Goal: Check status

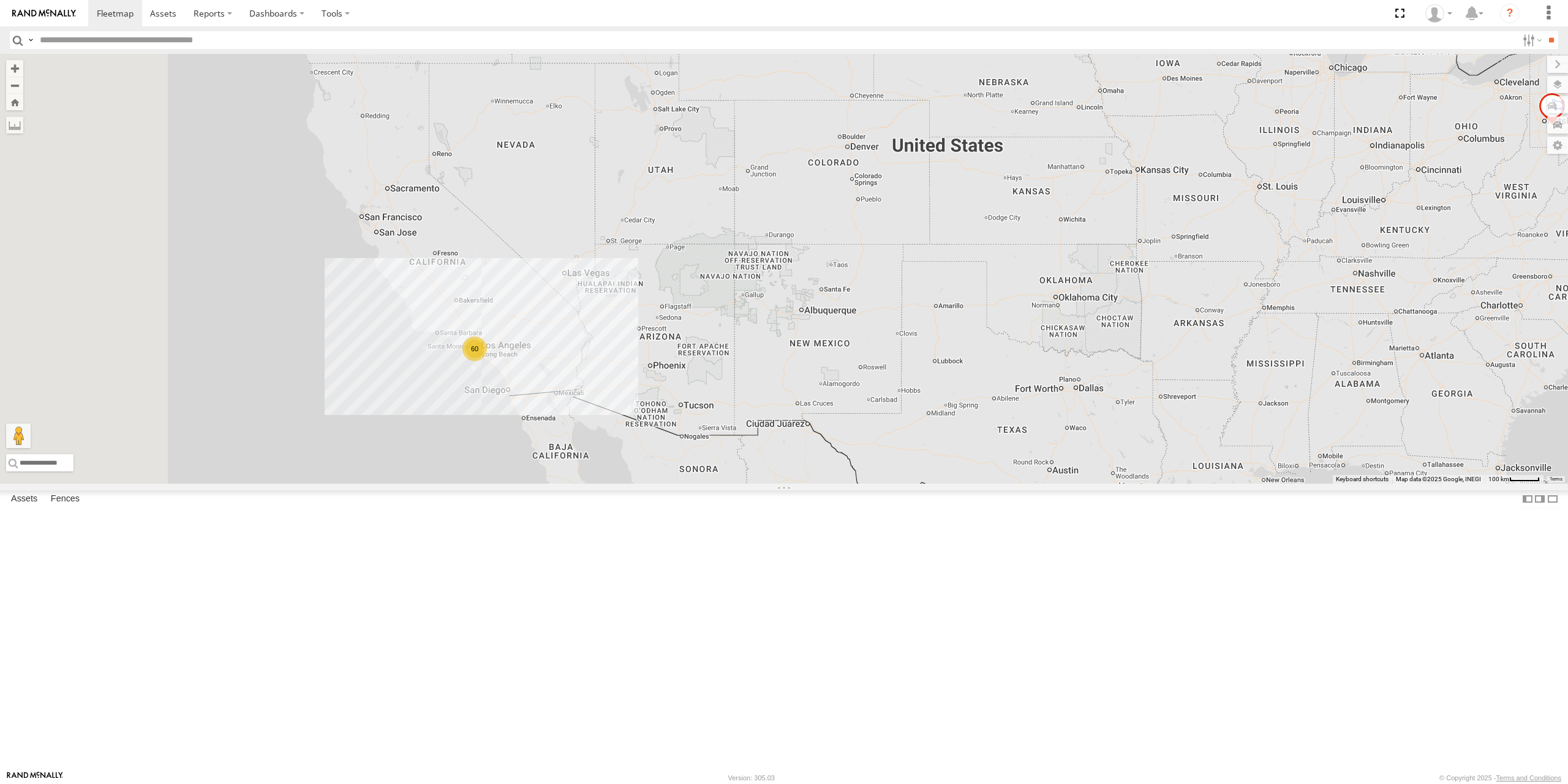
drag, startPoint x: 412, startPoint y: 578, endPoint x: 645, endPoint y: 551, distance: 234.6
click at [645, 484] on div "015910001673808 60" at bounding box center [784, 268] width 1568 height 430
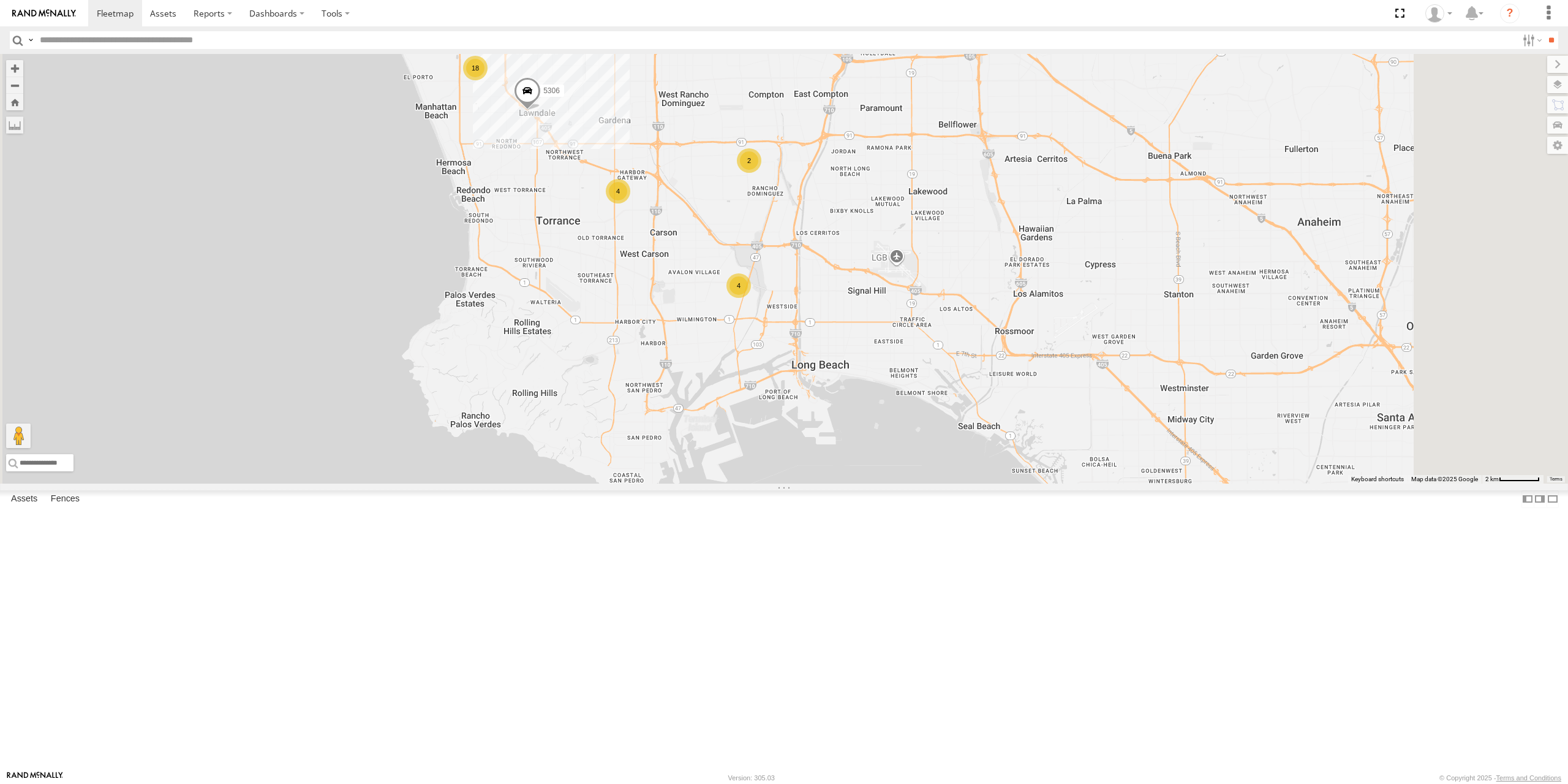
drag, startPoint x: 813, startPoint y: 298, endPoint x: 763, endPoint y: 429, distance: 140.2
click at [763, 429] on div "015910001673808 2 4 18 4 2 5318 - HCR 5306" at bounding box center [784, 268] width 1568 height 430
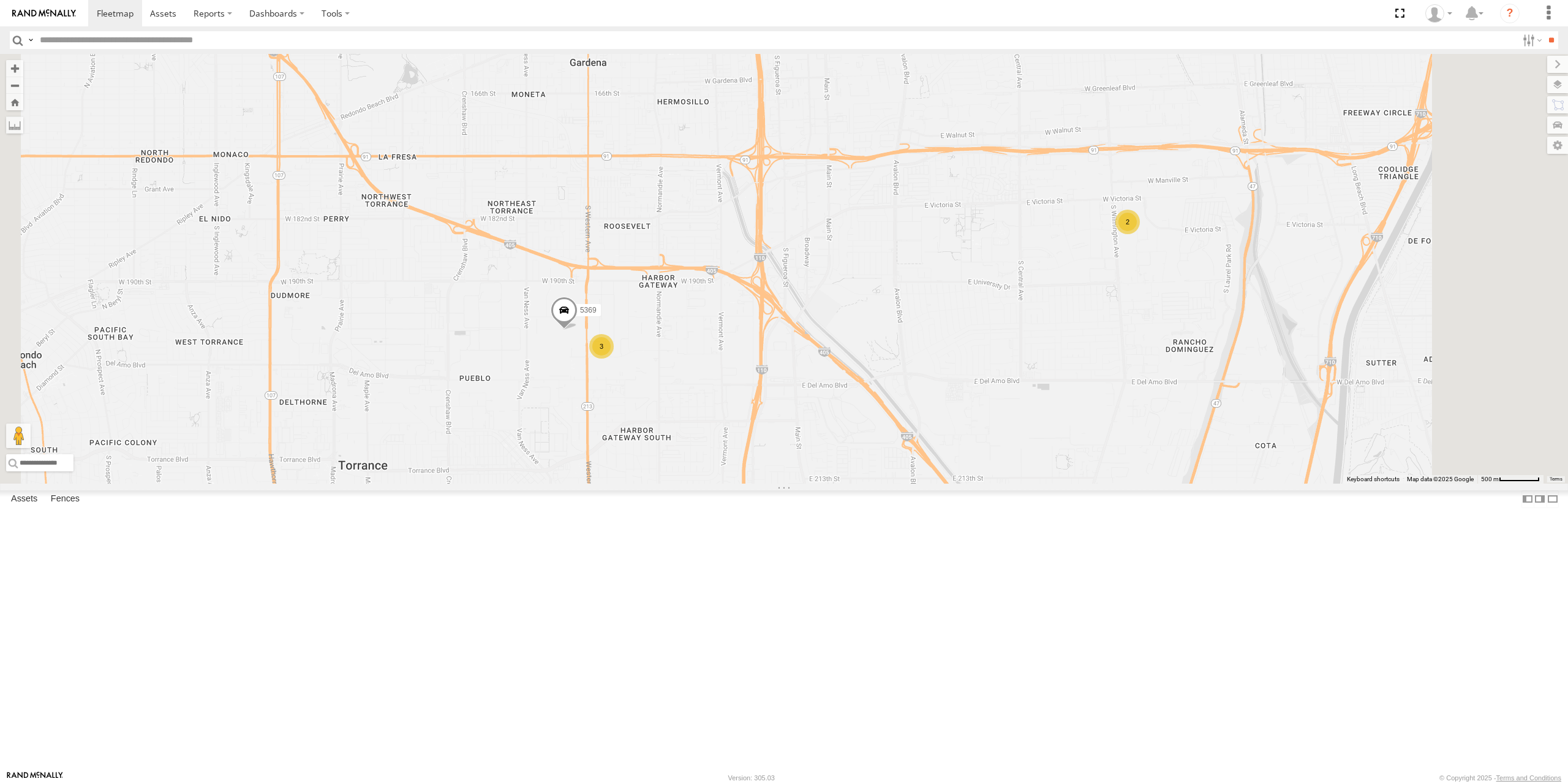
drag, startPoint x: 797, startPoint y: 347, endPoint x: 759, endPoint y: 392, distance: 58.9
click at [763, 387] on div "015910001673808 5306 3 4 2 5369" at bounding box center [784, 268] width 1568 height 430
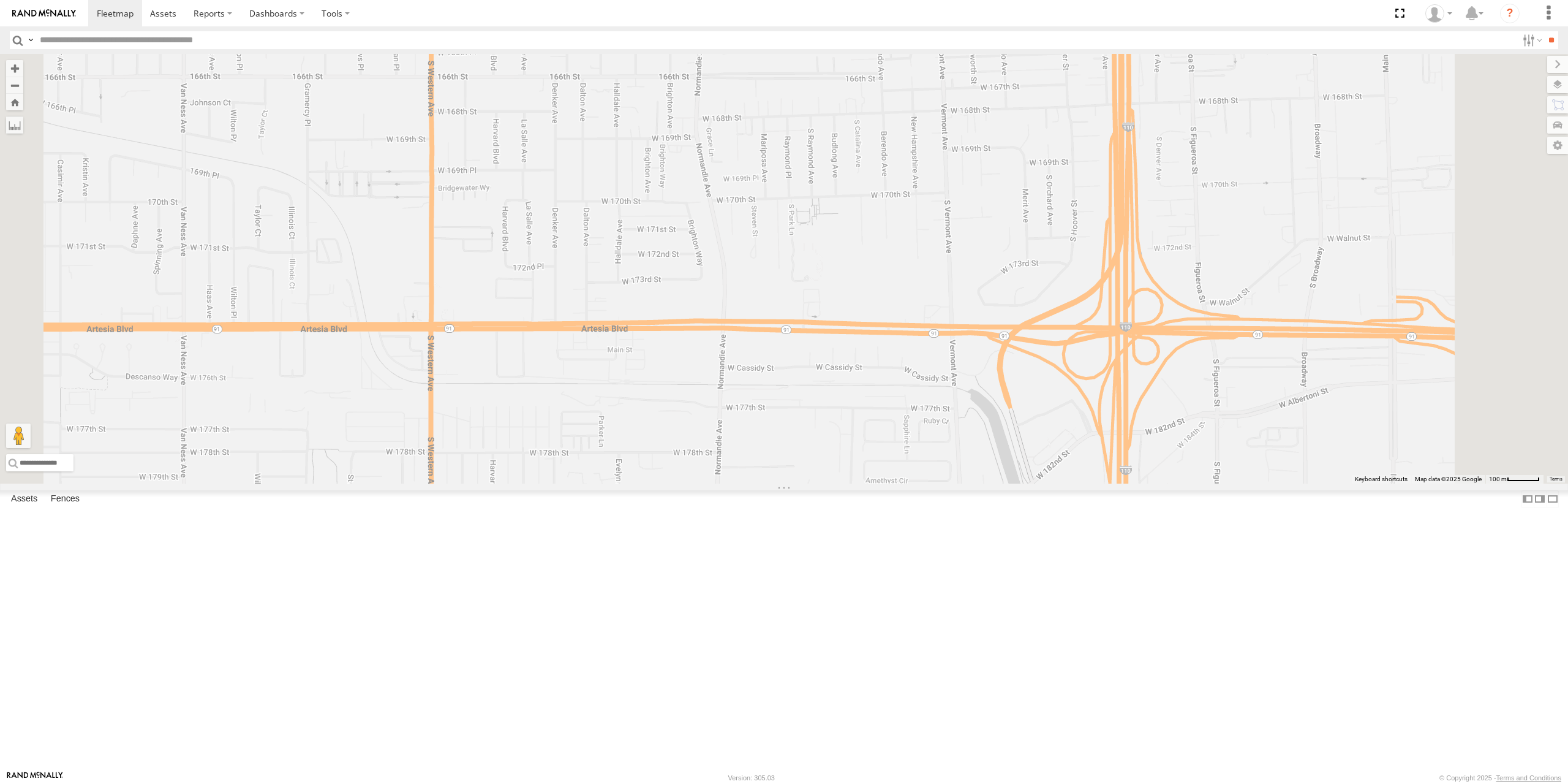
drag, startPoint x: 745, startPoint y: 409, endPoint x: 737, endPoint y: 447, distance: 38.8
click at [737, 447] on div "015910001673808 5306 5369" at bounding box center [784, 268] width 1568 height 430
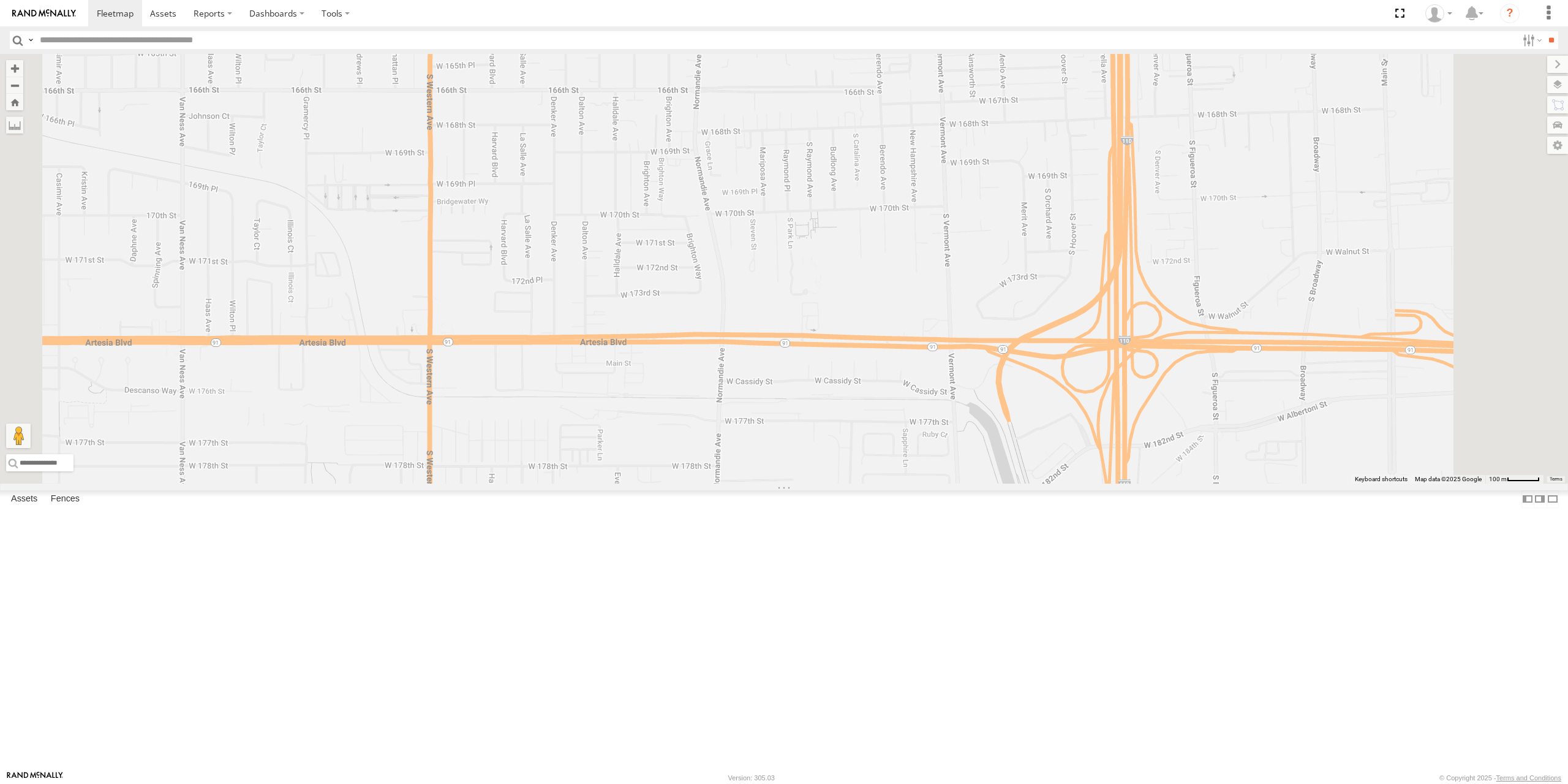
drag, startPoint x: 641, startPoint y: 434, endPoint x: 776, endPoint y: 407, distance: 137.7
click at [765, 408] on div "015910001673808 5306 5369" at bounding box center [784, 268] width 1568 height 430
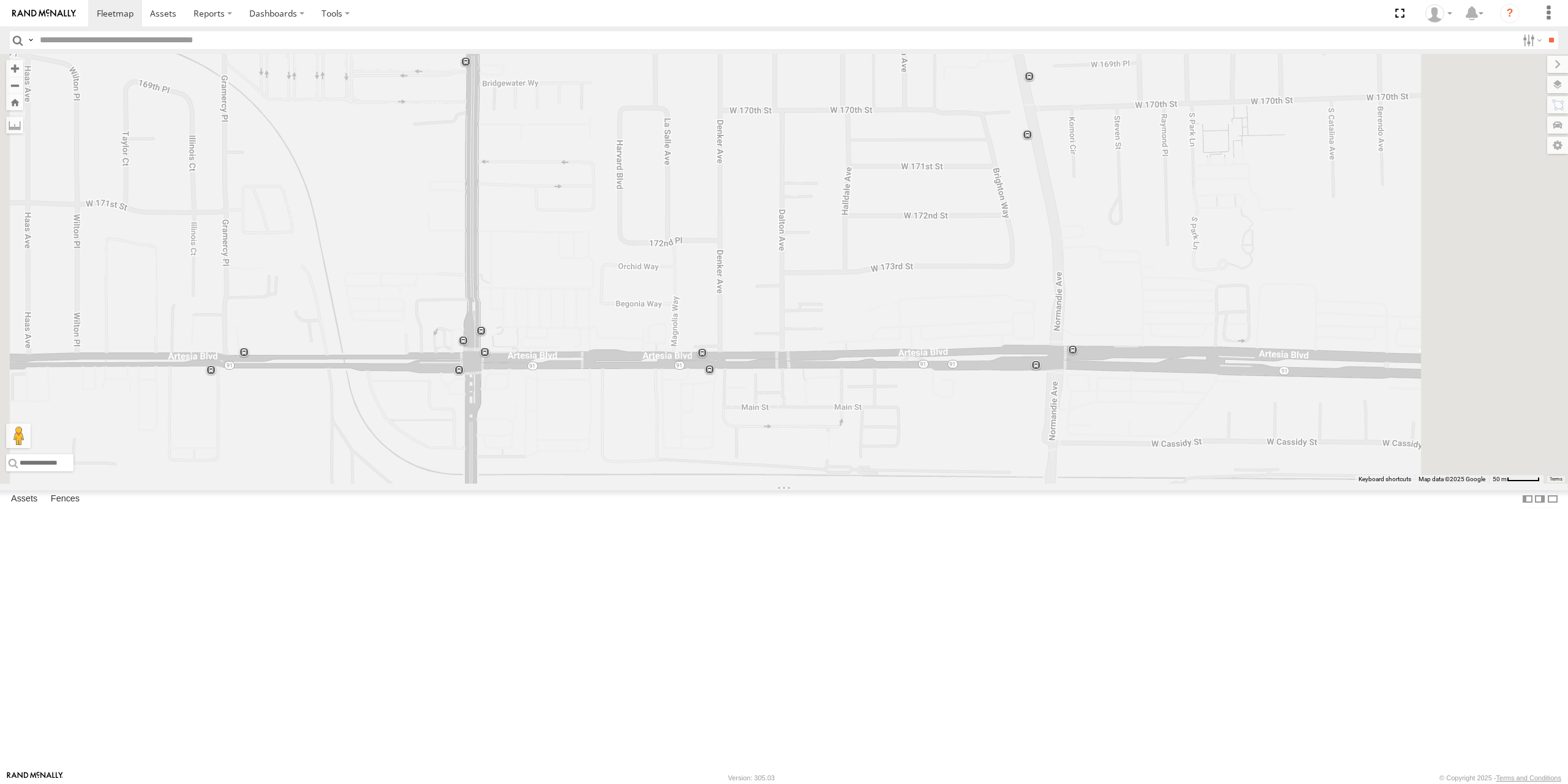
drag, startPoint x: 792, startPoint y: 288, endPoint x: 692, endPoint y: 443, distance: 184.5
click at [692, 443] on div "015910001673808 5306 5369 5397 53116" at bounding box center [784, 268] width 1568 height 430
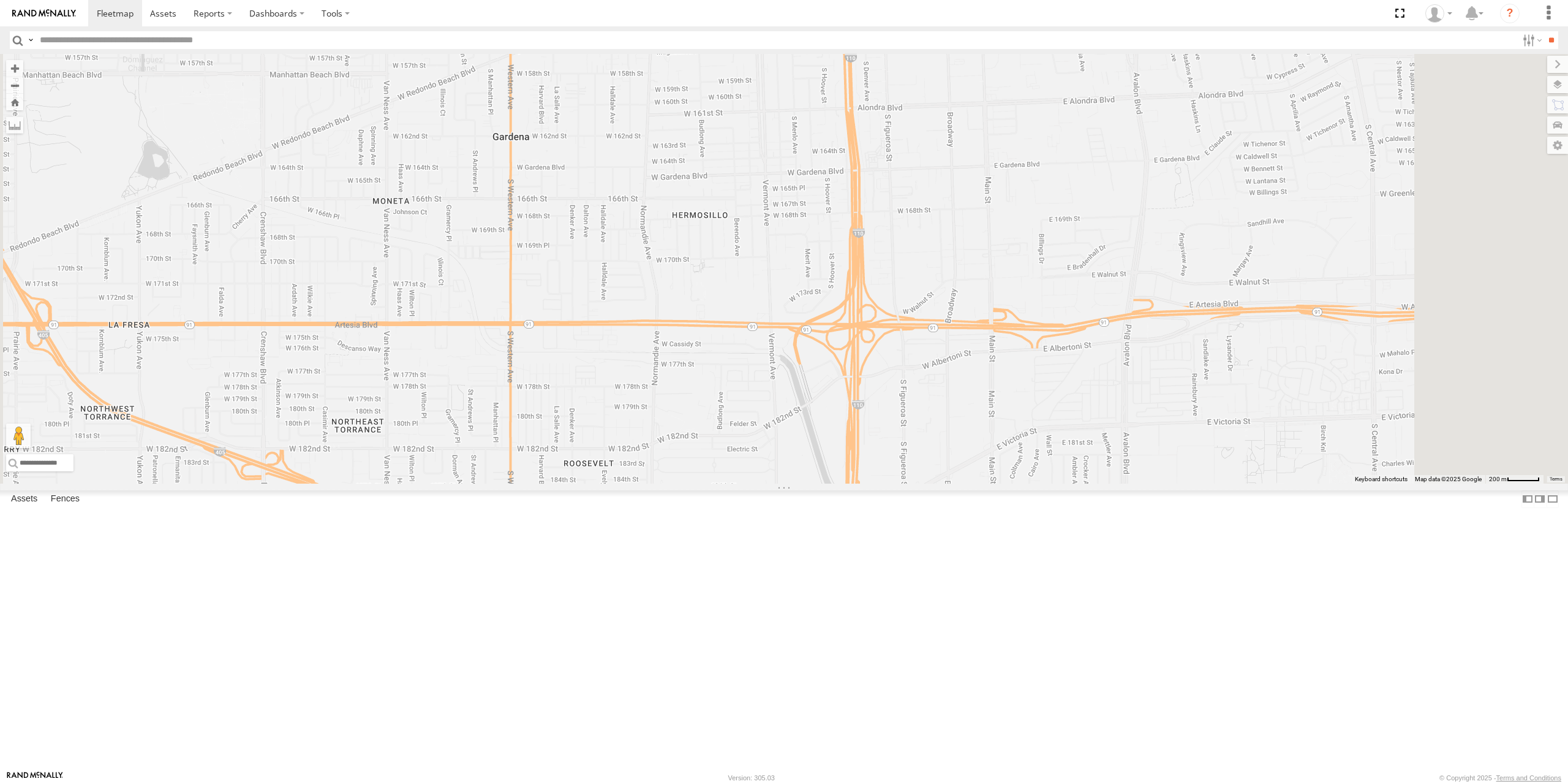
drag, startPoint x: 727, startPoint y: 417, endPoint x: 822, endPoint y: 420, distance: 95.0
click at [821, 420] on div "015910001673808 5306 5369 5397 53116" at bounding box center [784, 268] width 1568 height 430
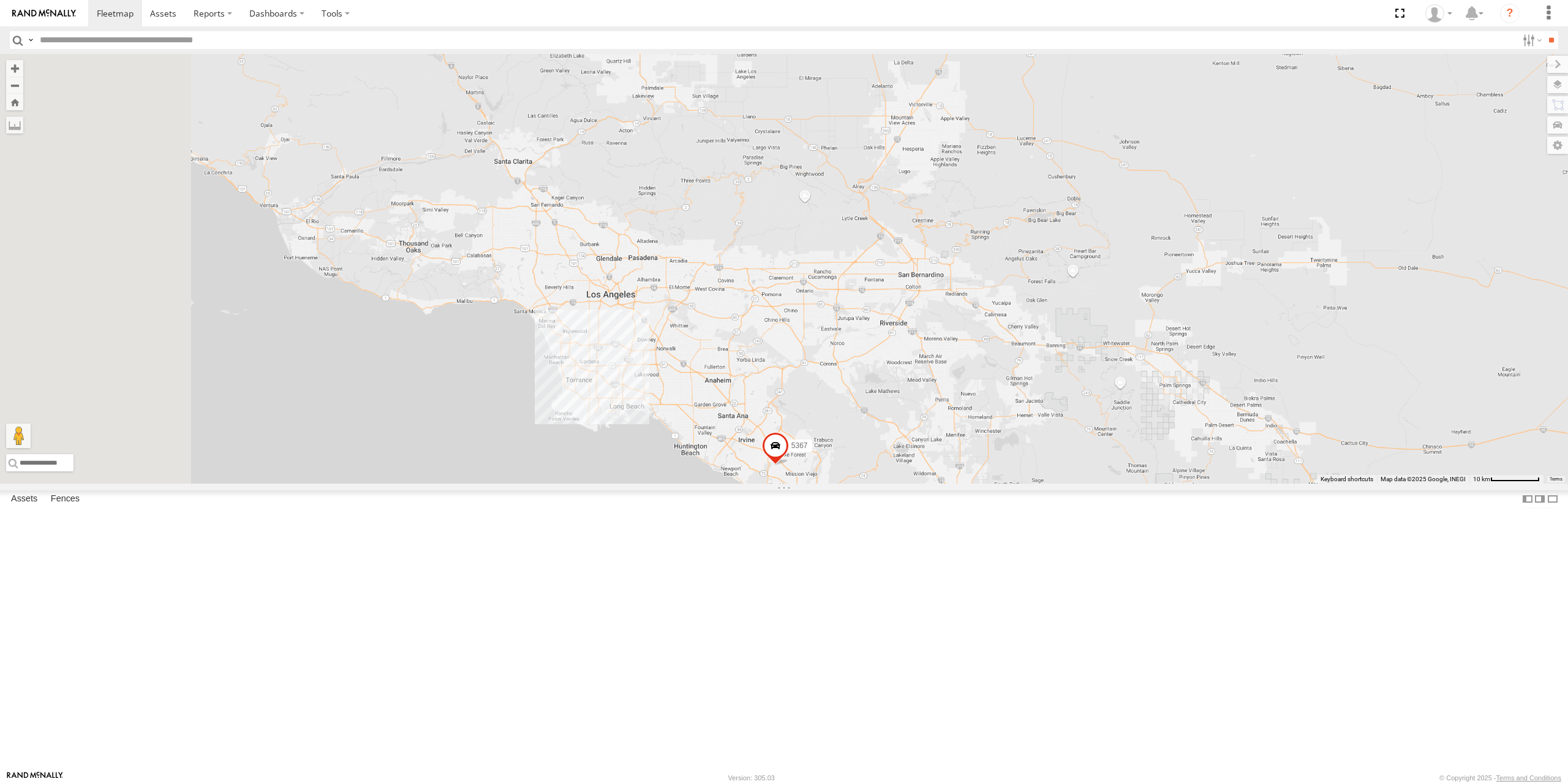
drag, startPoint x: 531, startPoint y: 493, endPoint x: 927, endPoint y: 521, distance: 397.0
click at [927, 484] on div "5367 015910001673808" at bounding box center [784, 268] width 1568 height 430
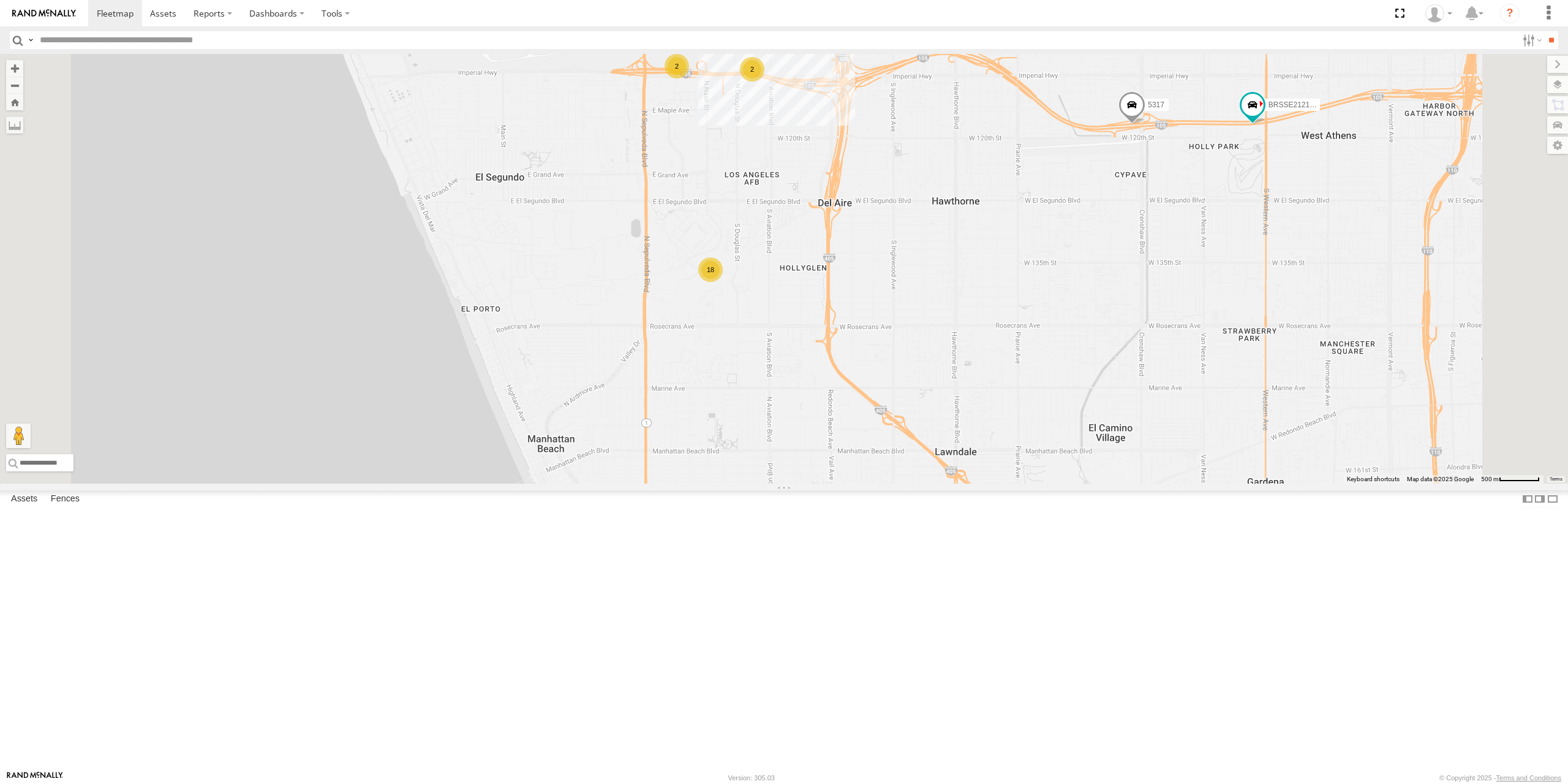
drag, startPoint x: 1007, startPoint y: 473, endPoint x: 876, endPoint y: 510, distance: 136.1
click at [890, 484] on div "5367 015910001673808 10 5317 2 18 9 3 5364 53116 5312 BRSSE21210918155623 2" at bounding box center [784, 268] width 1568 height 430
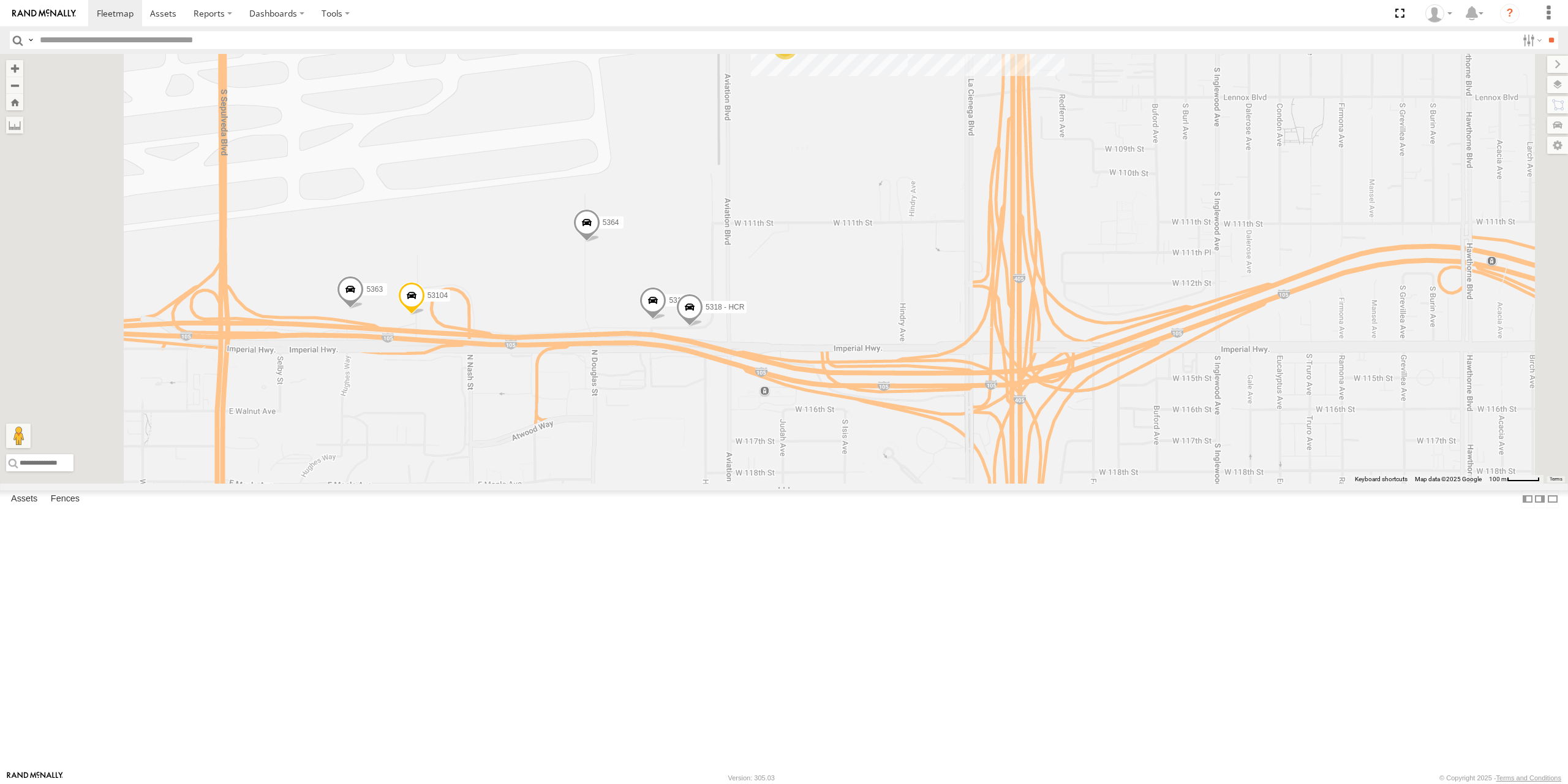
drag, startPoint x: 903, startPoint y: 245, endPoint x: 864, endPoint y: 315, distance: 80.1
click at [864, 315] on div "5367 015910001673808 5317 5364 53116 5312 BRSSE21210918155623 2 53110 7 9 5397 …" at bounding box center [784, 268] width 1568 height 430
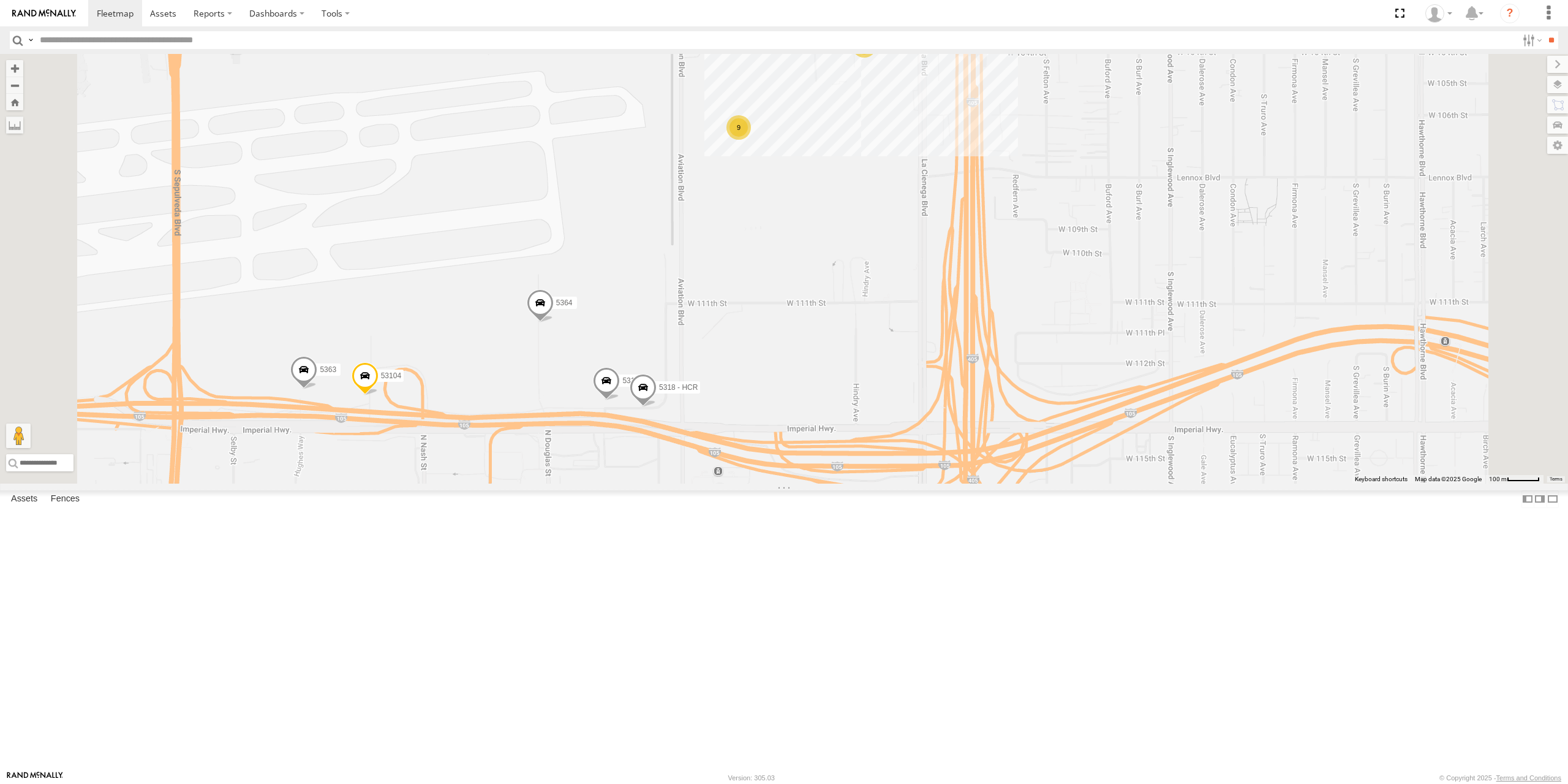
click at [751, 139] on div "9" at bounding box center [738, 127] width 24 height 24
